Goal: Find specific page/section: Find specific page/section

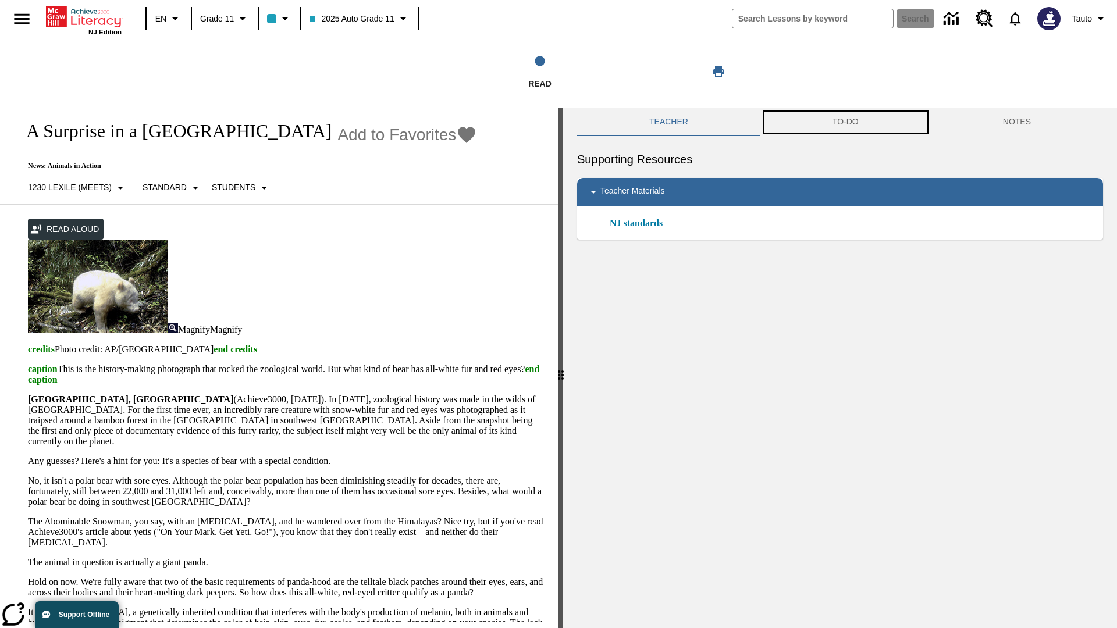
click at [845, 122] on button "TO-DO" at bounding box center [845, 122] width 170 height 28
